Goal: Transaction & Acquisition: Subscribe to service/newsletter

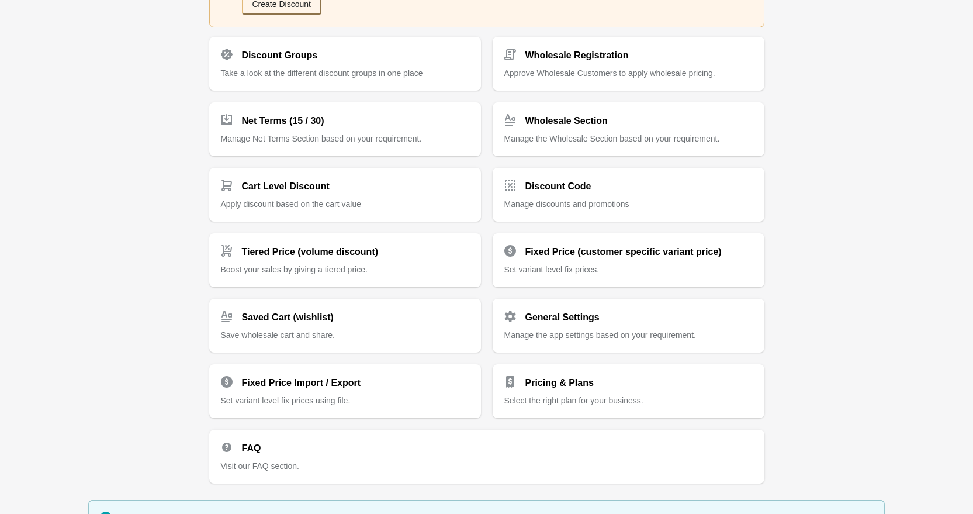
scroll to position [232, 0]
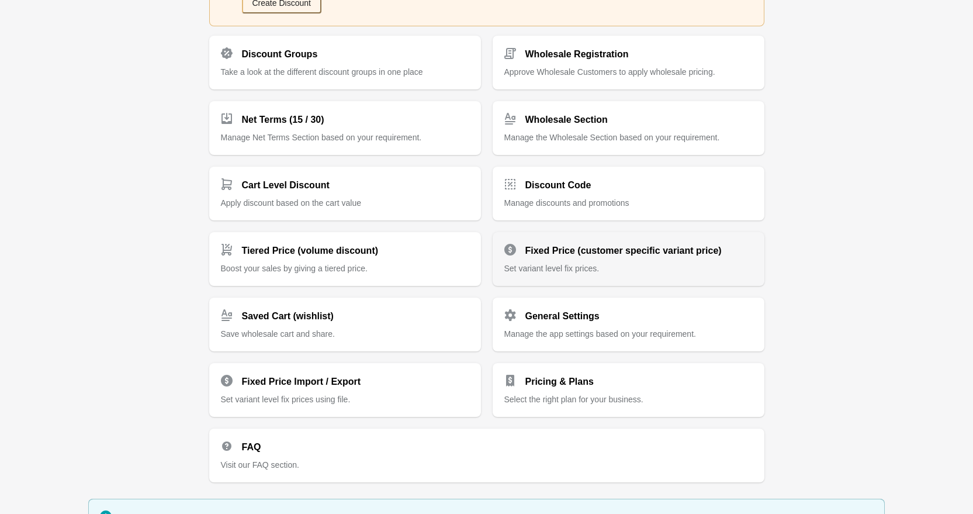
click at [609, 234] on div "Fixed Price (customer specific variant price)" at bounding box center [624, 245] width 258 height 23
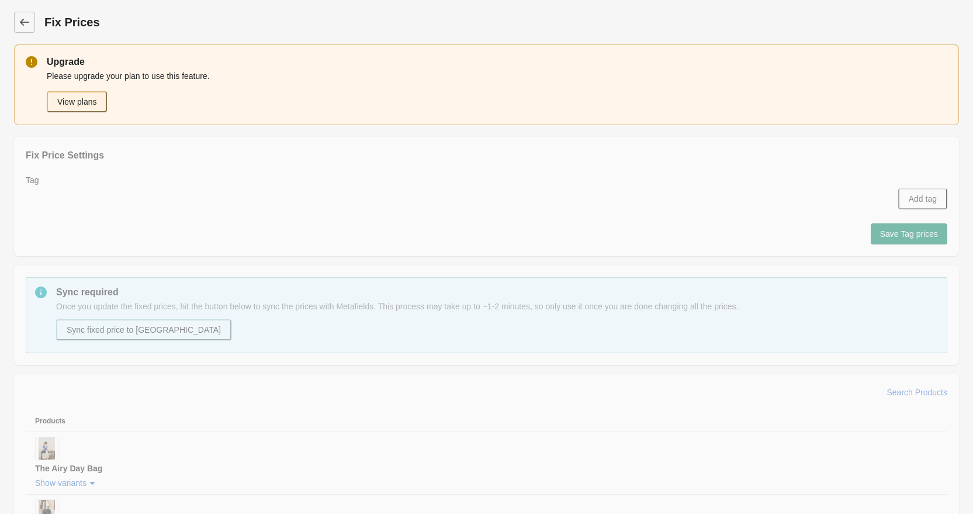
click at [88, 103] on button "View plans" at bounding box center [77, 101] width 60 height 21
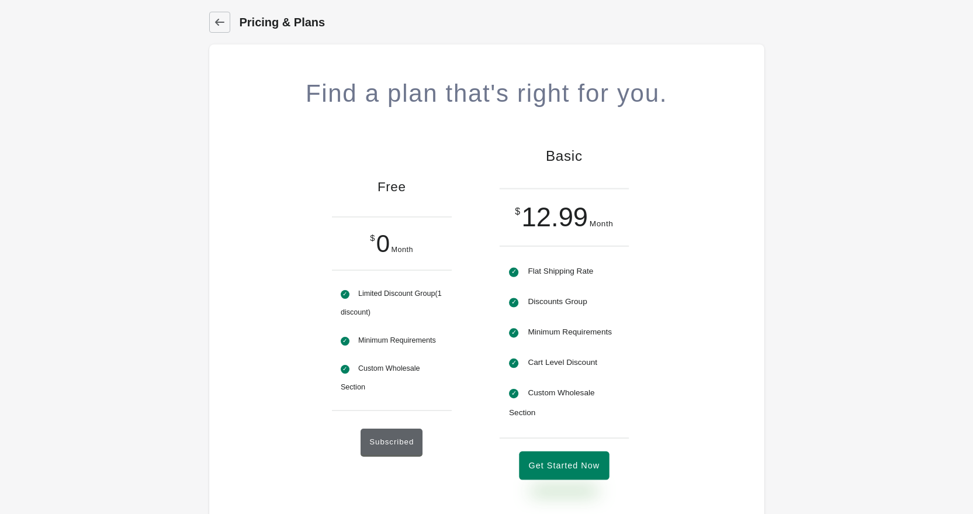
click at [586, 474] on button "Get Started Now" at bounding box center [564, 465] width 90 height 29
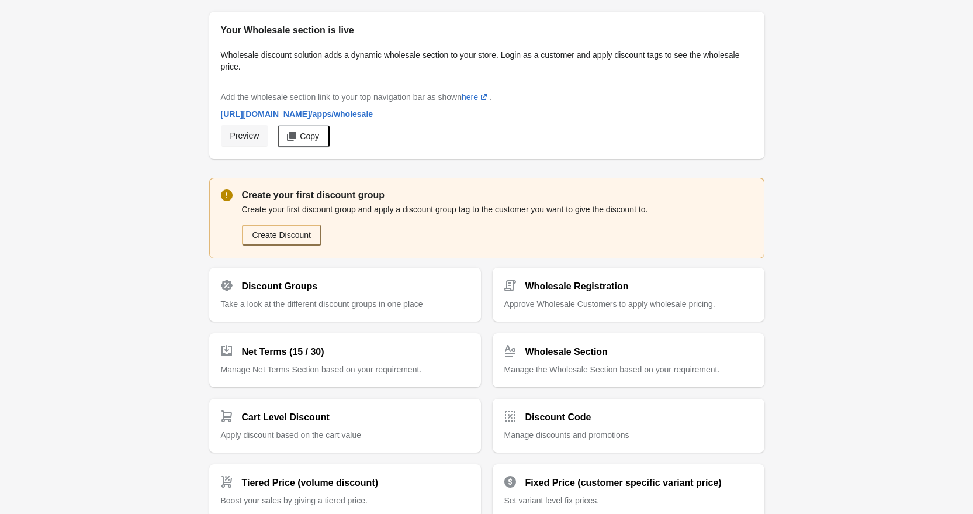
click at [259, 133] on span "Preview" at bounding box center [244, 135] width 29 height 9
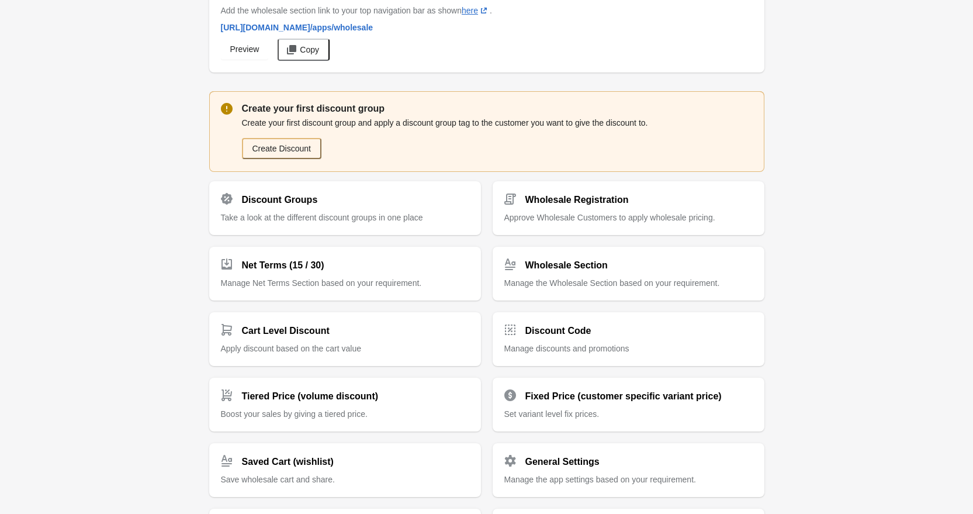
scroll to position [88, 0]
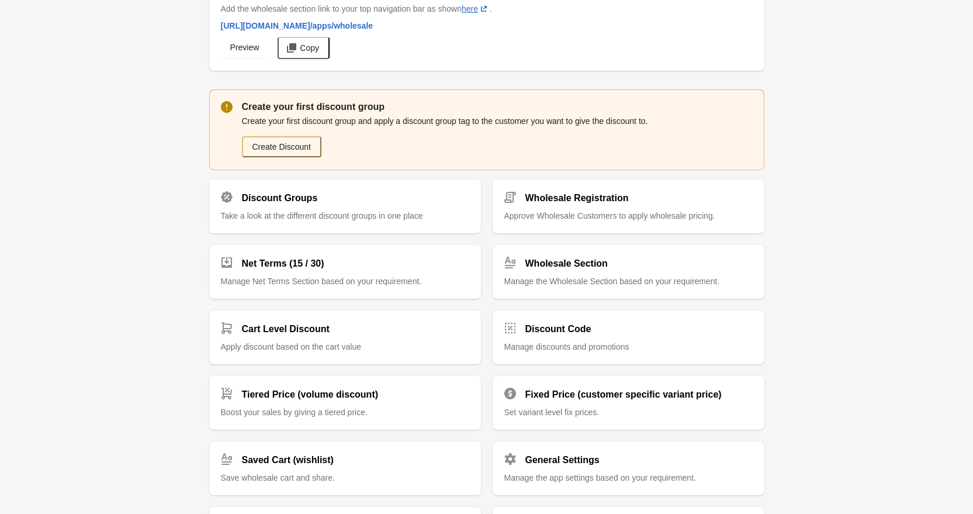
click at [103, 336] on div "Your Wholesale section is live Wholesale discount solution adds a dynamic whole…" at bounding box center [486, 302] width 973 height 781
